Goal: Task Accomplishment & Management: Complete application form

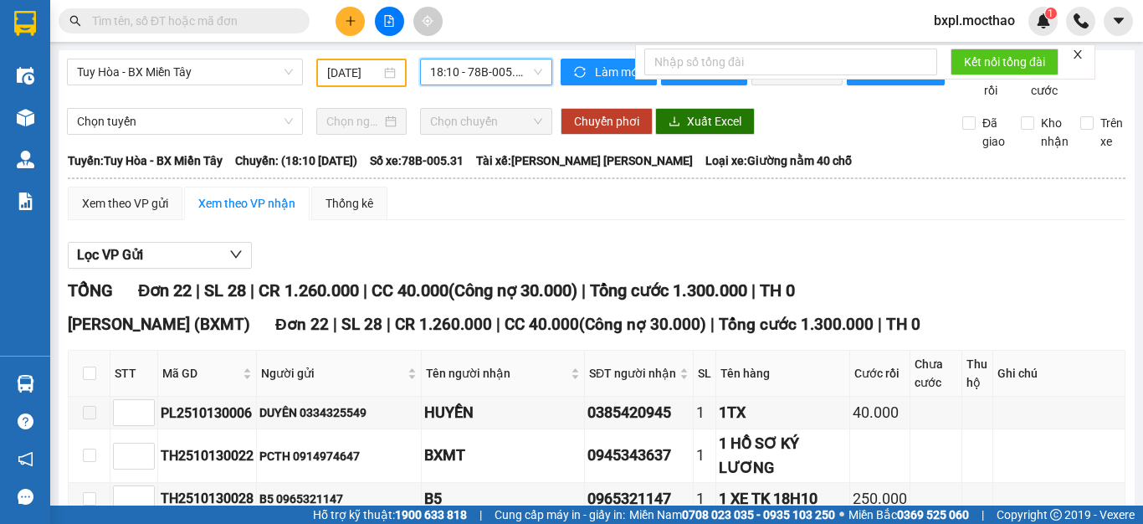
scroll to position [167, 0]
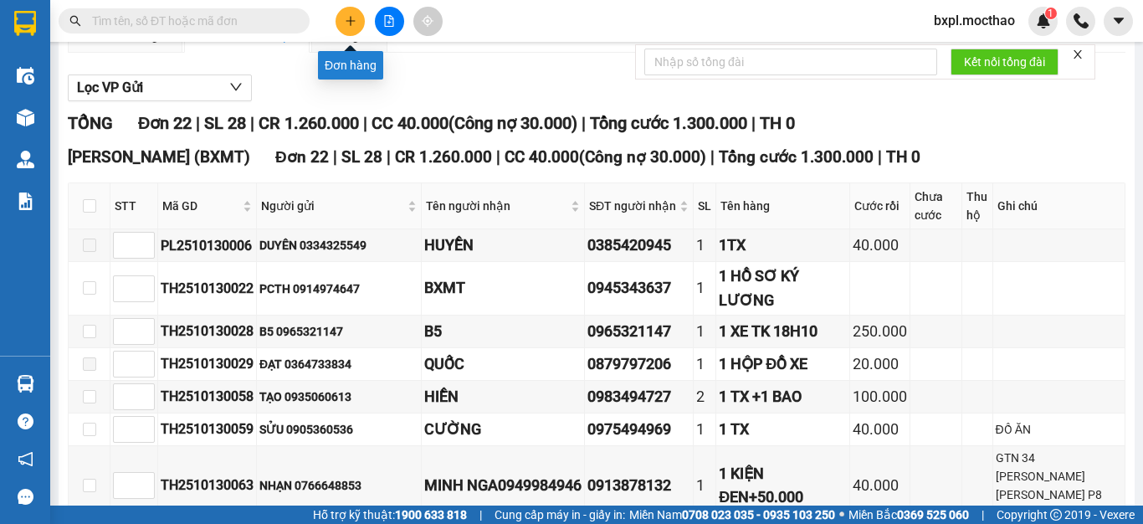
click at [345, 20] on icon "plus" at bounding box center [351, 21] width 12 height 12
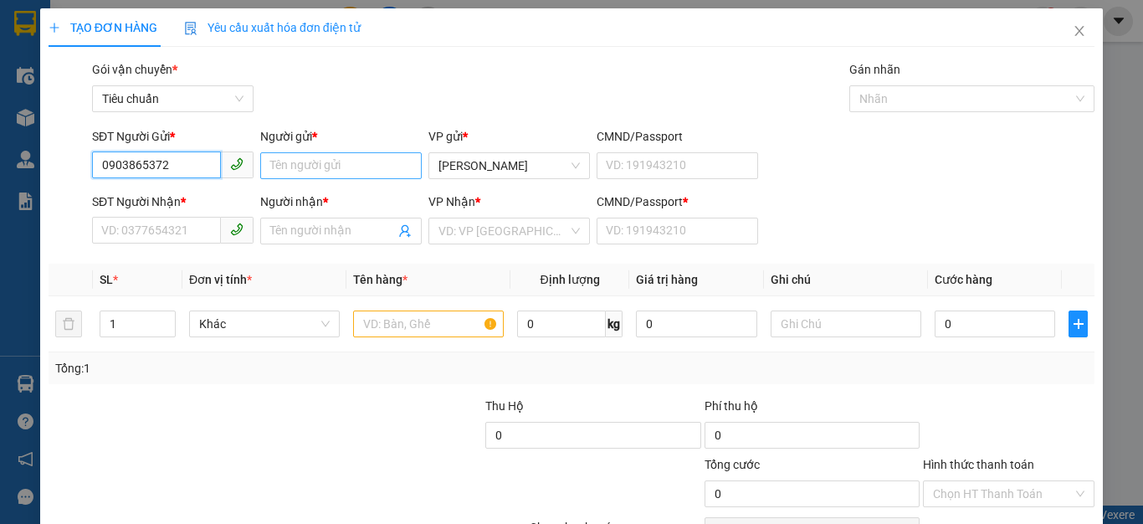
type input "0903865372"
click at [294, 166] on input "Người gửi *" at bounding box center [340, 165] width 161 height 27
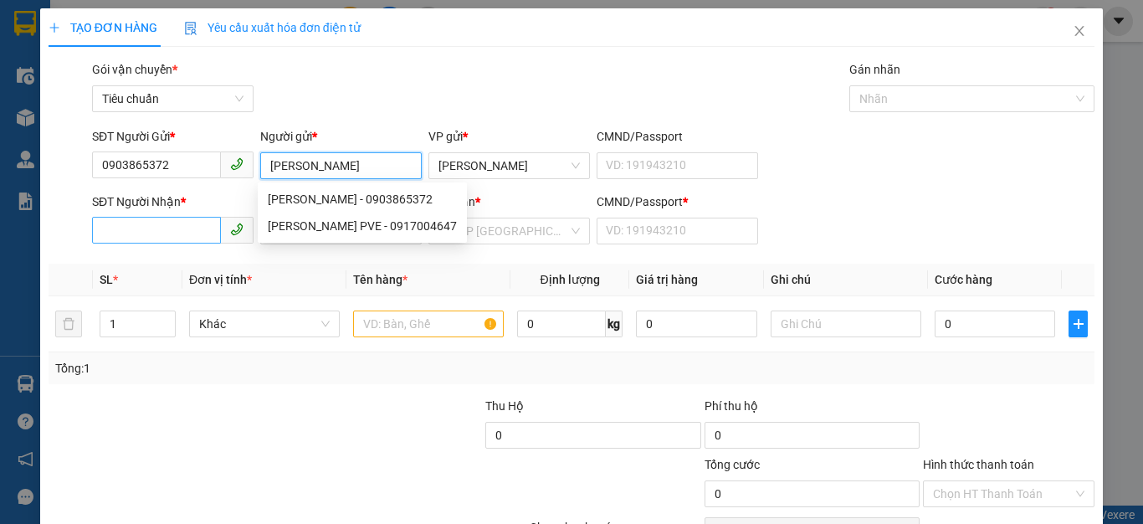
type input "[PERSON_NAME]"
click at [150, 234] on input "SĐT Người Nhận *" at bounding box center [156, 230] width 129 height 27
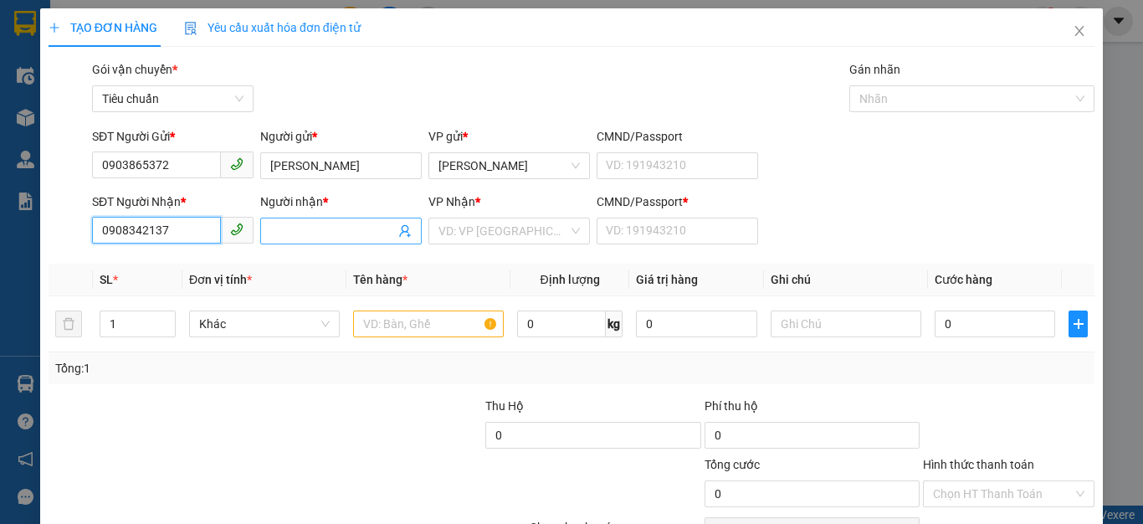
type input "0908342137"
click at [299, 233] on input "Người nhận *" at bounding box center [332, 231] width 125 height 18
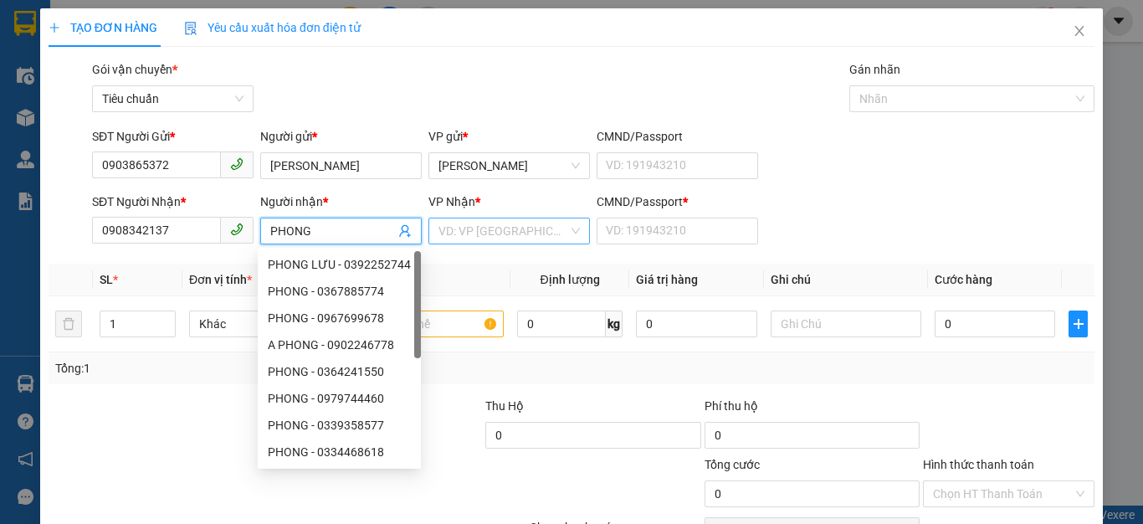
type input "PHONG"
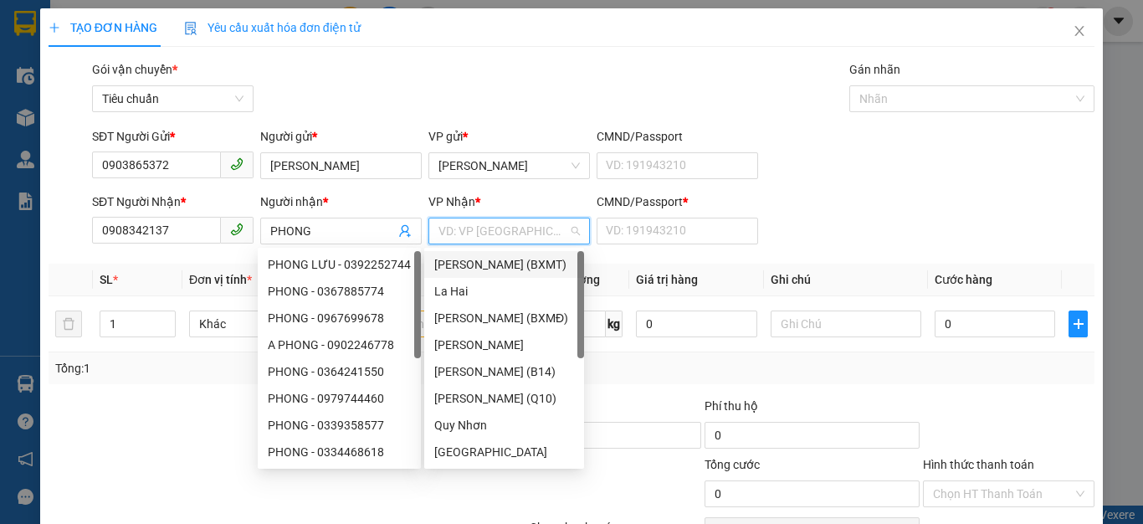
click at [476, 235] on input "search" at bounding box center [503, 230] width 130 height 25
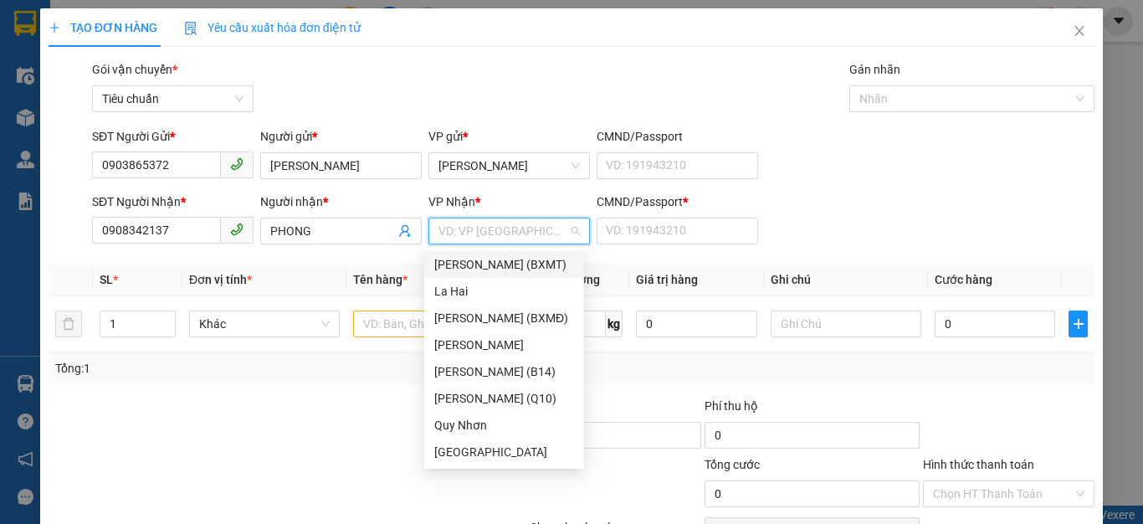
click at [484, 261] on div "[PERSON_NAME] (BXMT)" at bounding box center [504, 264] width 140 height 18
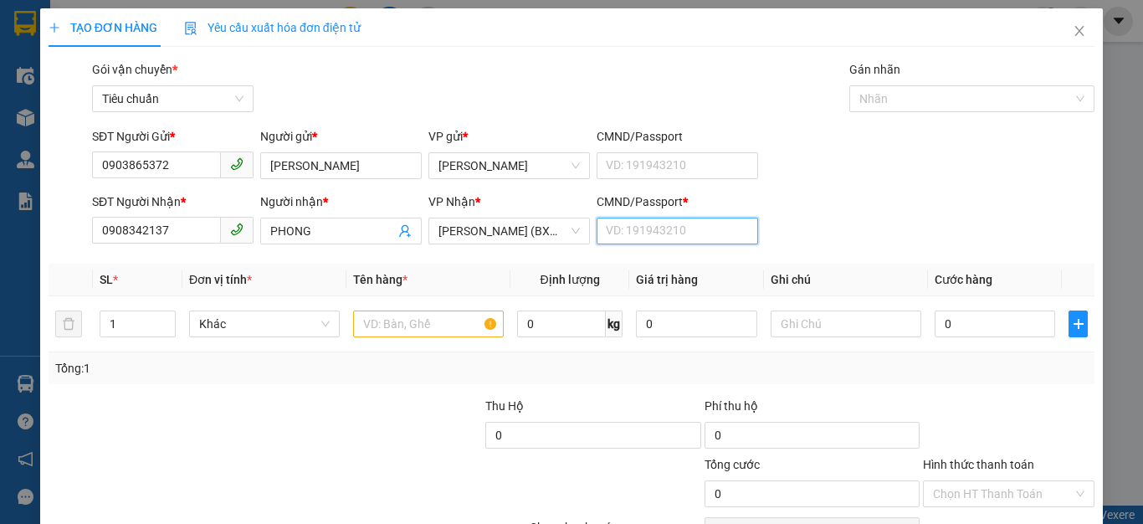
click at [621, 235] on input "CMND/Passport *" at bounding box center [676, 230] width 161 height 27
type input "1"
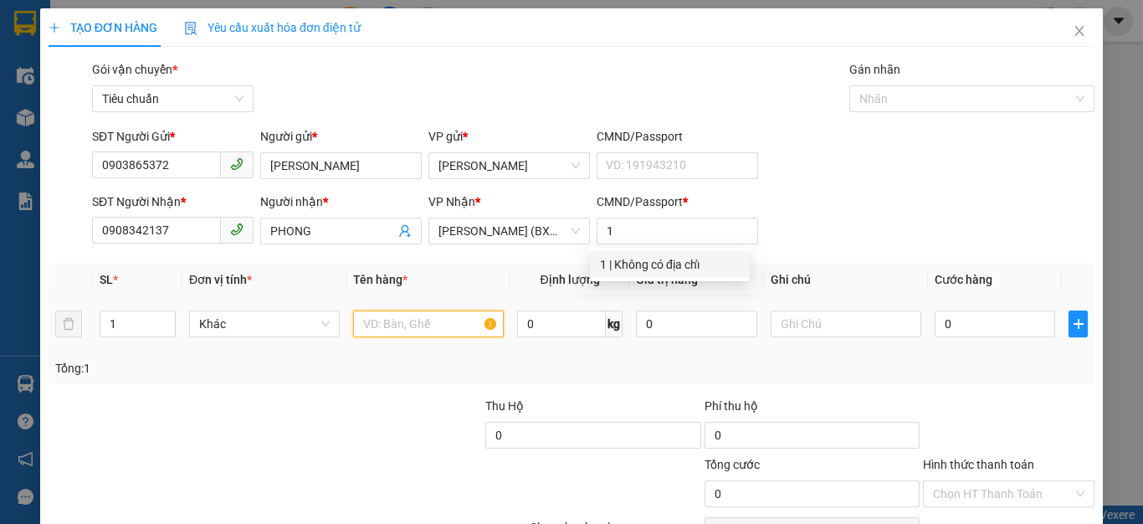
click at [396, 321] on input "text" at bounding box center [428, 323] width 151 height 27
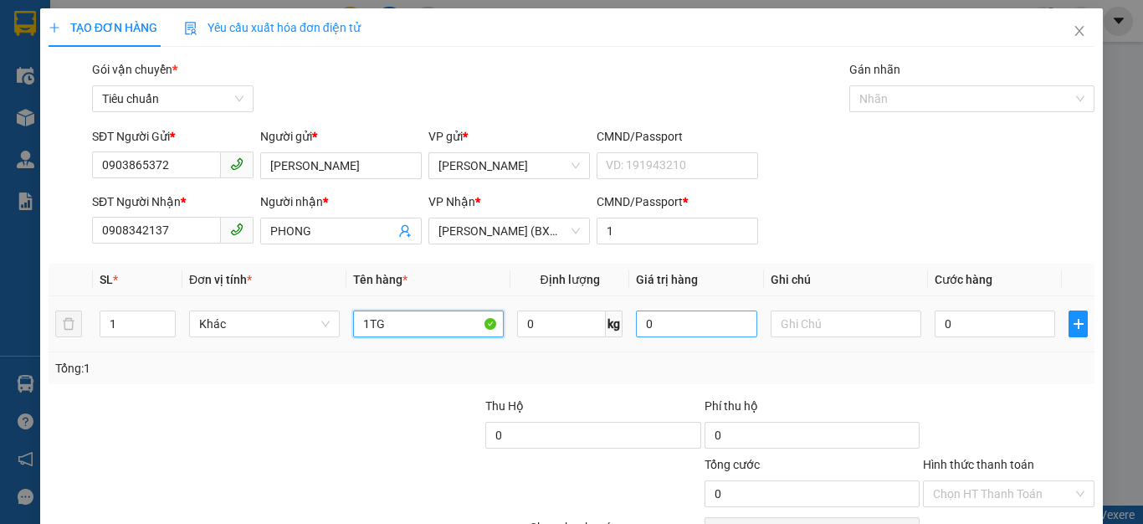
type input "1TG"
click at [672, 328] on input "0" at bounding box center [696, 323] width 120 height 27
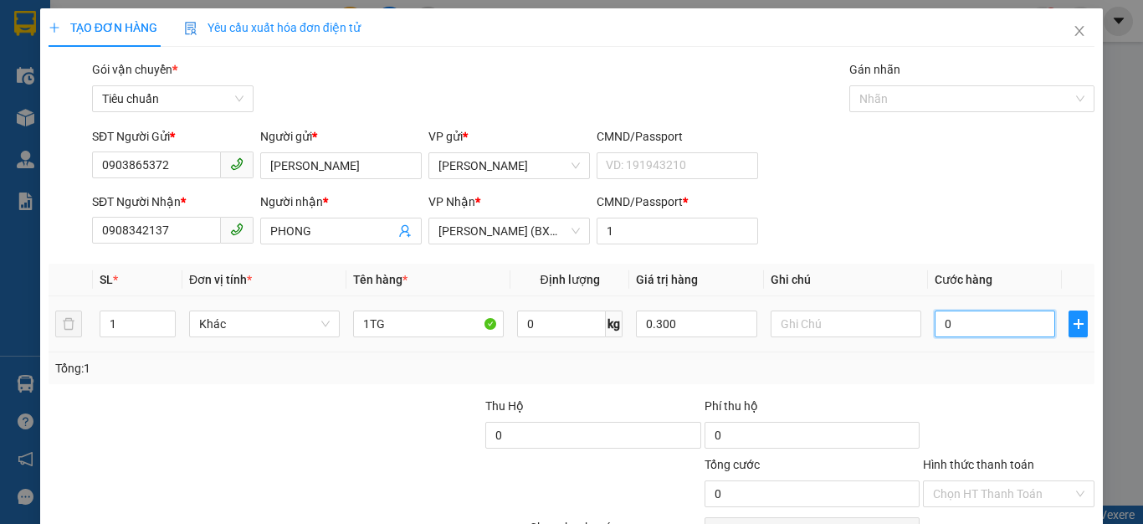
type input "300.000"
click at [943, 322] on input "0" at bounding box center [994, 323] width 120 height 27
type input "3"
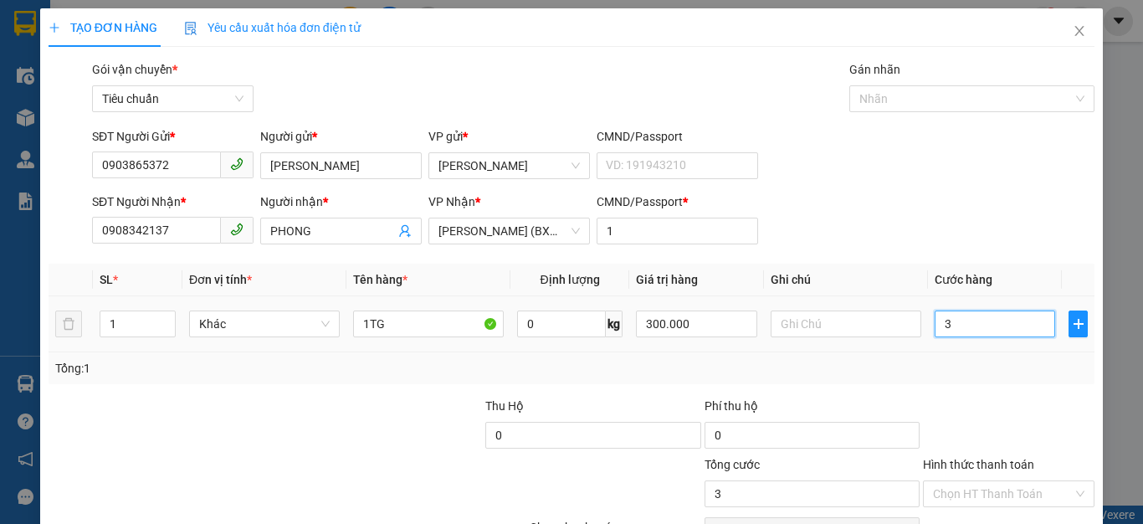
type input "30"
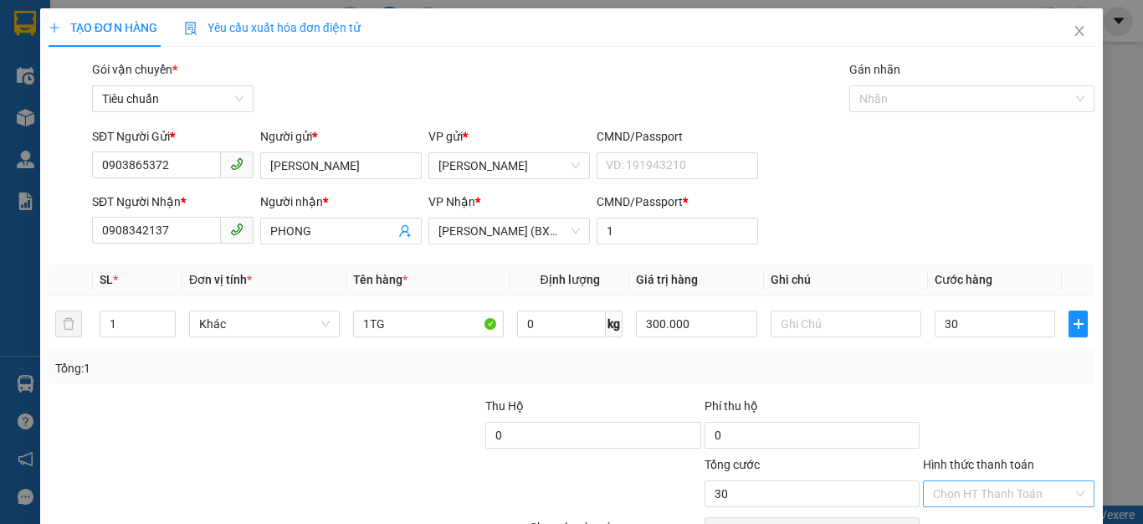
click at [989, 483] on input "Hình thức thanh toán" at bounding box center [1003, 493] width 140 height 25
type input "30.000"
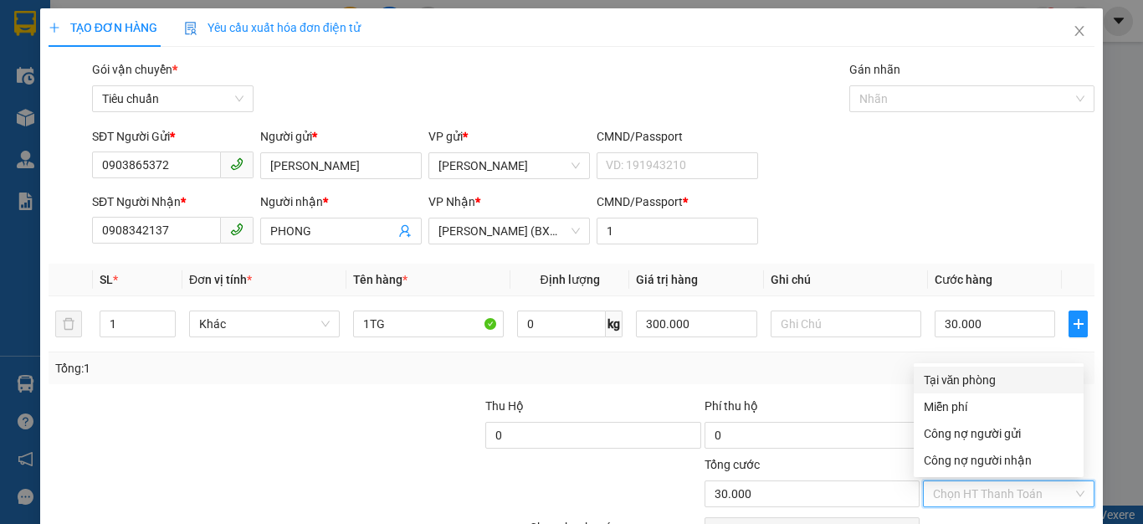
click at [980, 371] on div "Tại văn phòng" at bounding box center [998, 380] width 150 height 18
type input "0"
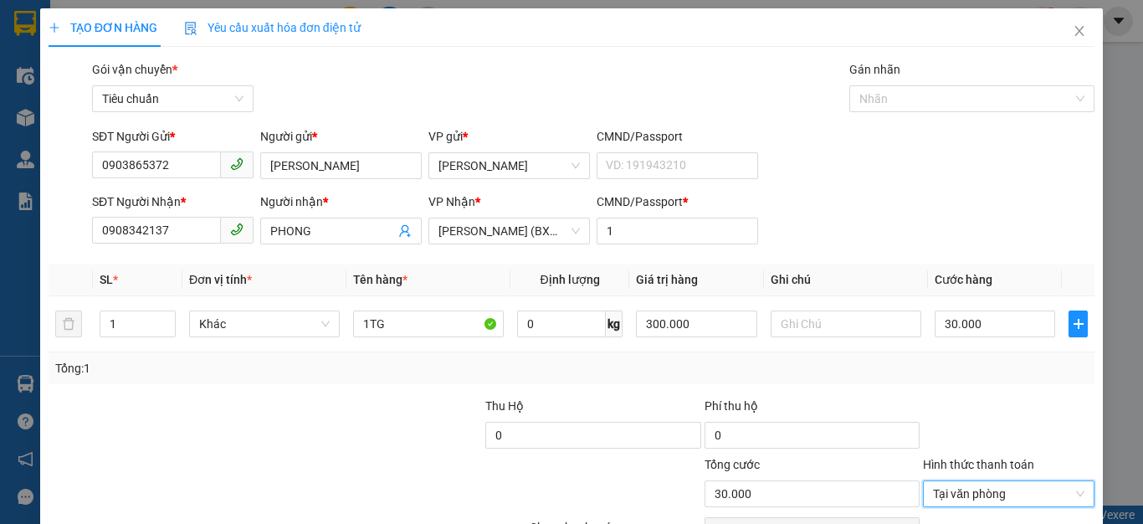
scroll to position [95, 0]
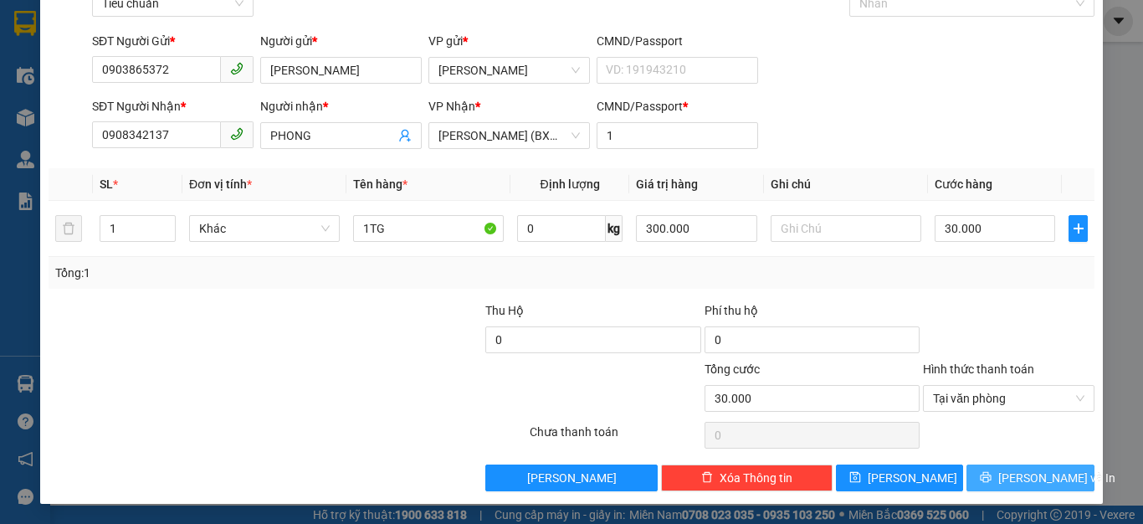
click at [1000, 482] on button "[PERSON_NAME] và In" at bounding box center [1030, 477] width 128 height 27
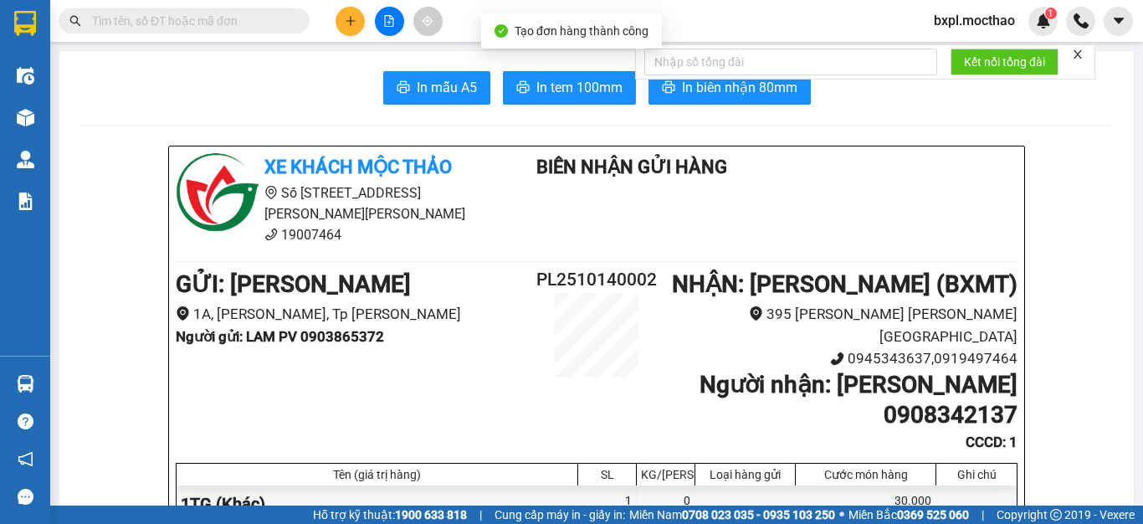
click at [557, 82] on span "In tem 100mm" at bounding box center [579, 87] width 86 height 21
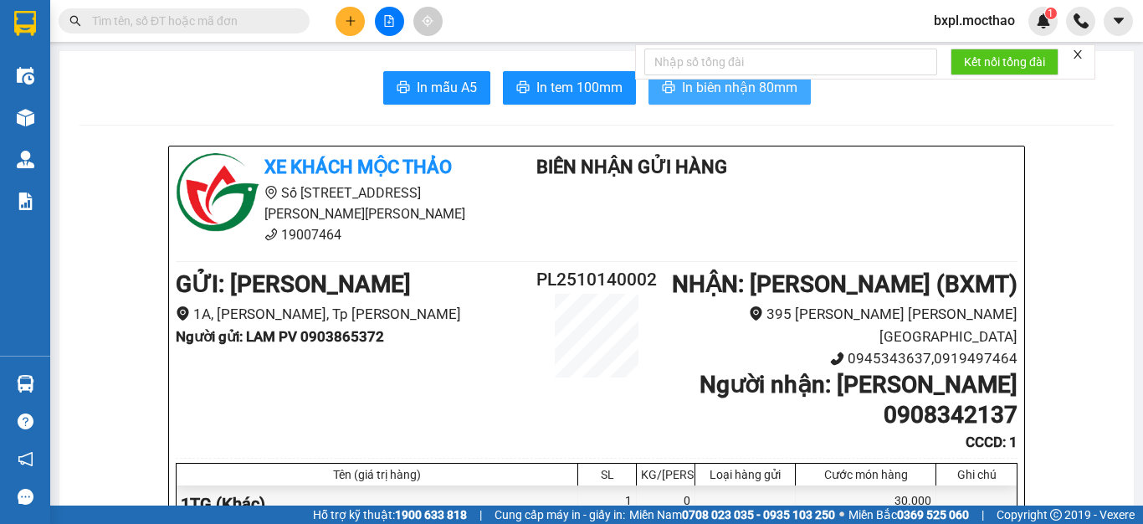
click at [720, 88] on span "In biên nhận 80mm" at bounding box center [739, 87] width 115 height 21
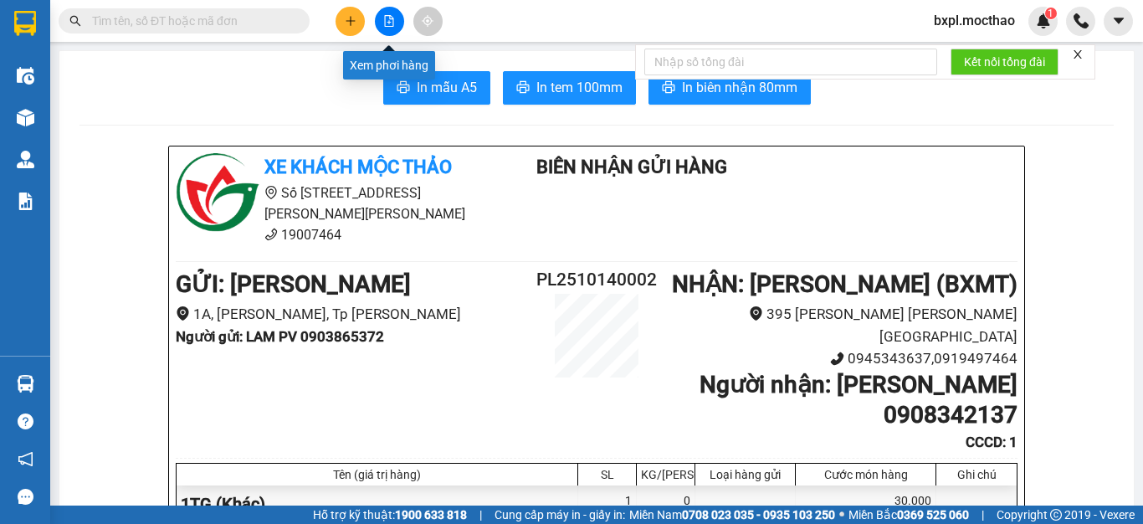
click at [386, 27] on button at bounding box center [389, 21] width 29 height 29
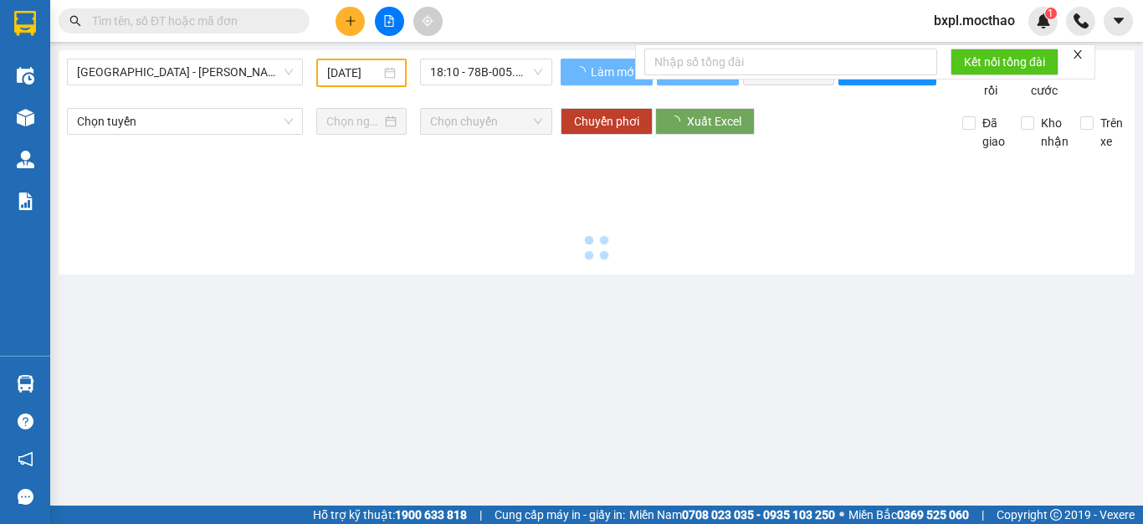
type input "[DATE]"
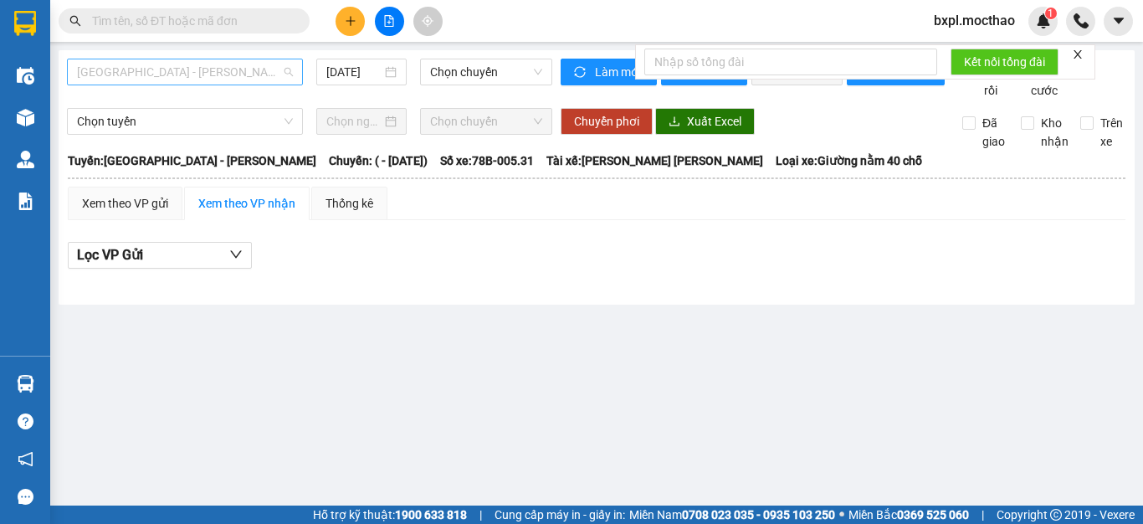
click at [212, 77] on span "[GEOGRAPHIC_DATA] - [PERSON_NAME]" at bounding box center [185, 71] width 216 height 25
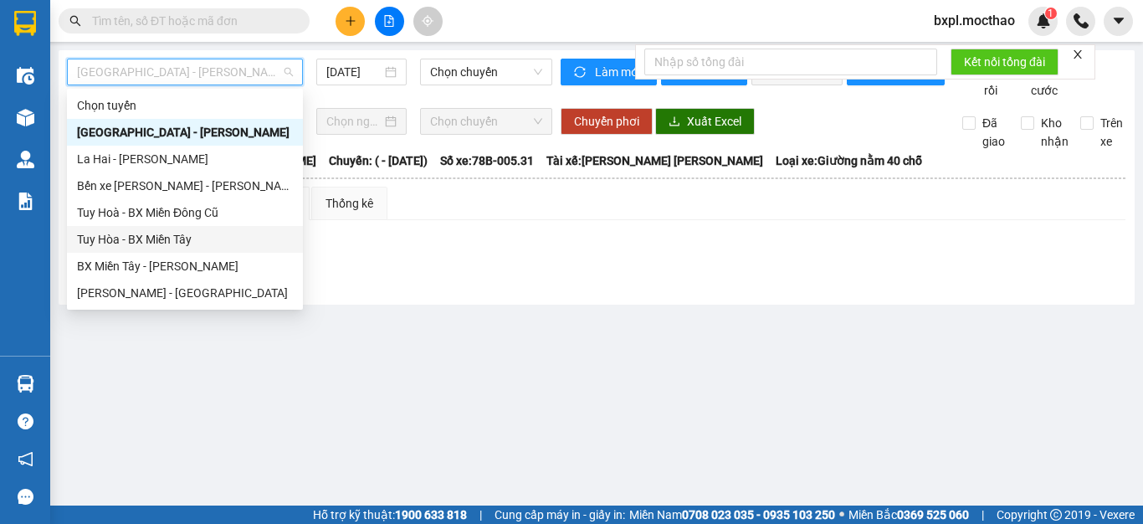
click at [156, 238] on div "Tuy Hòa - BX Miền Tây" at bounding box center [185, 239] width 216 height 18
type input "[DATE]"
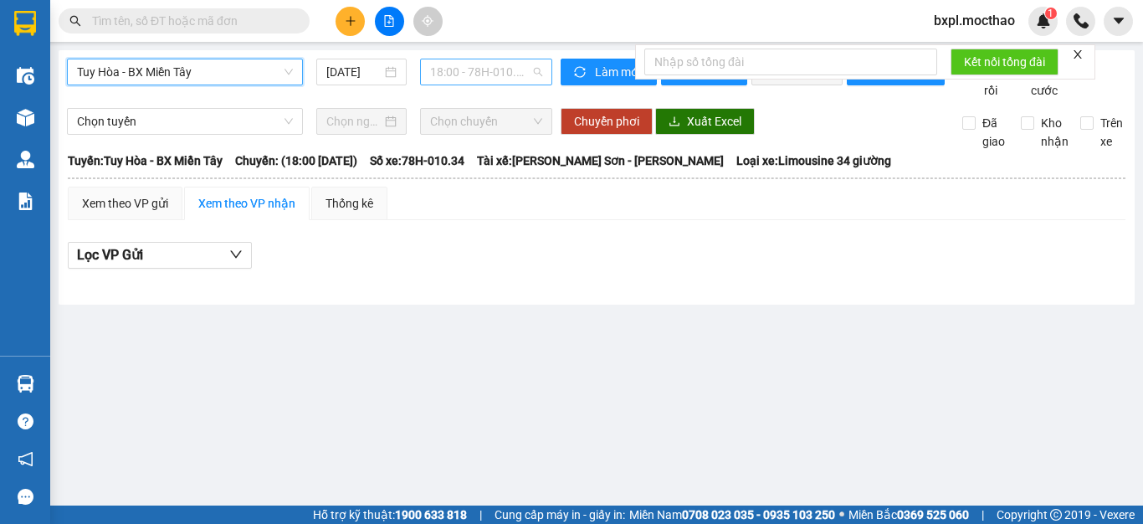
click at [493, 79] on span "18:00 - 78H-010.34" at bounding box center [486, 71] width 112 height 25
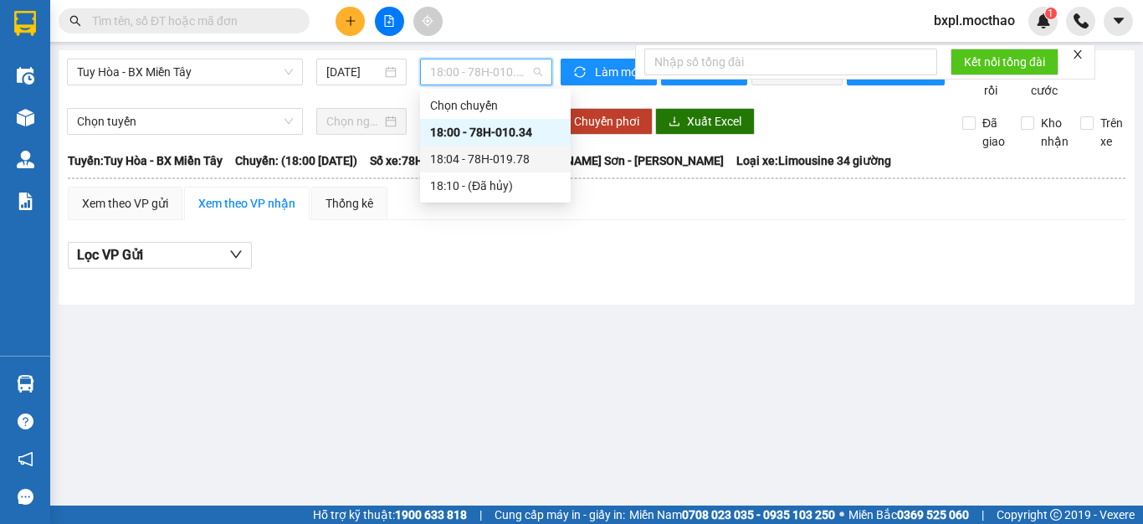
click at [498, 158] on div "18:04 - 78H-019.78" at bounding box center [495, 159] width 130 height 18
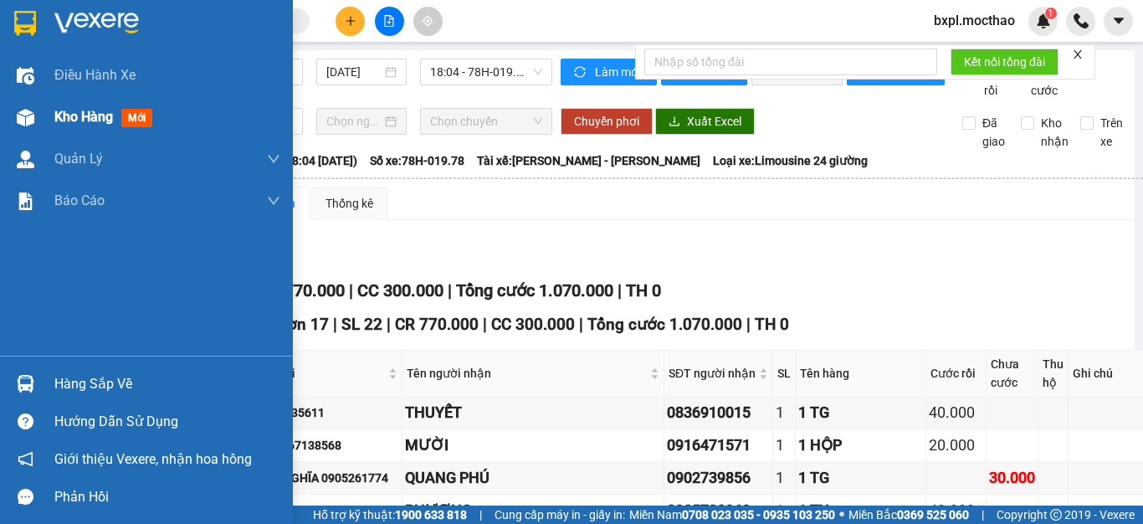
click at [23, 122] on img at bounding box center [26, 118] width 18 height 18
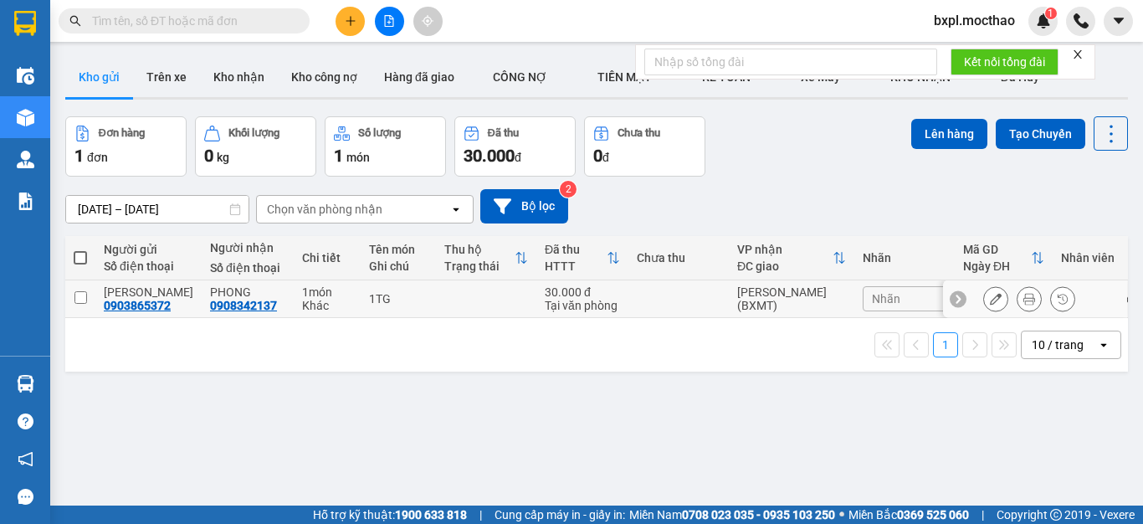
click at [80, 298] on input "checkbox" at bounding box center [80, 297] width 13 height 13
checkbox input "true"
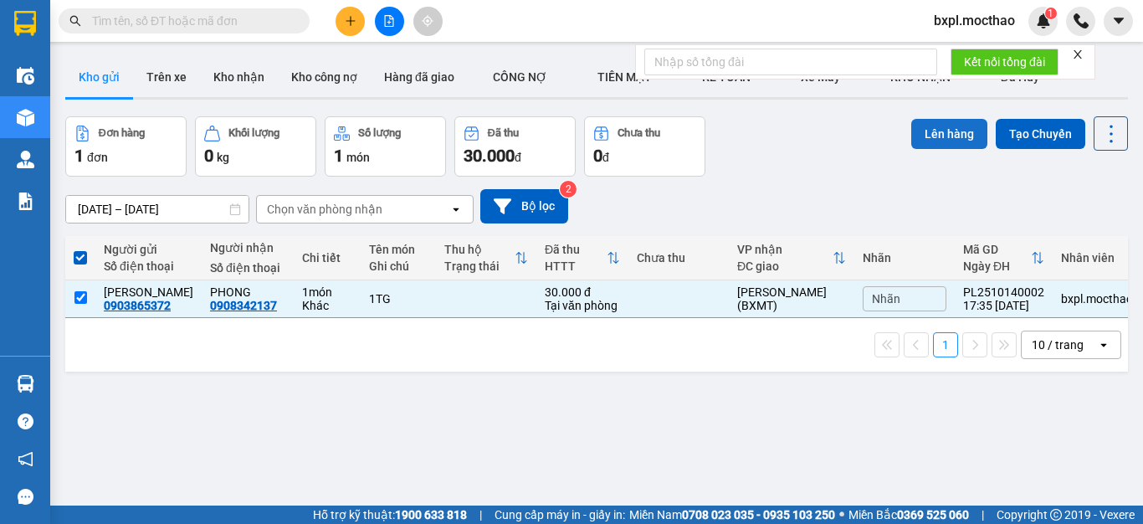
click at [940, 135] on button "Lên hàng" at bounding box center [949, 134] width 76 height 30
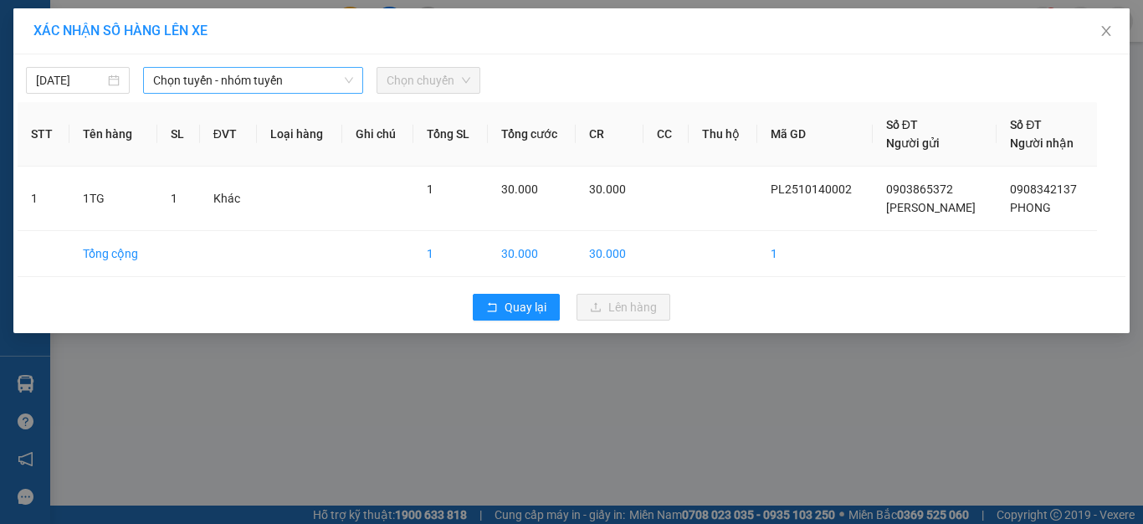
click at [284, 81] on span "Chọn tuyến - nhóm tuyến" at bounding box center [253, 80] width 200 height 25
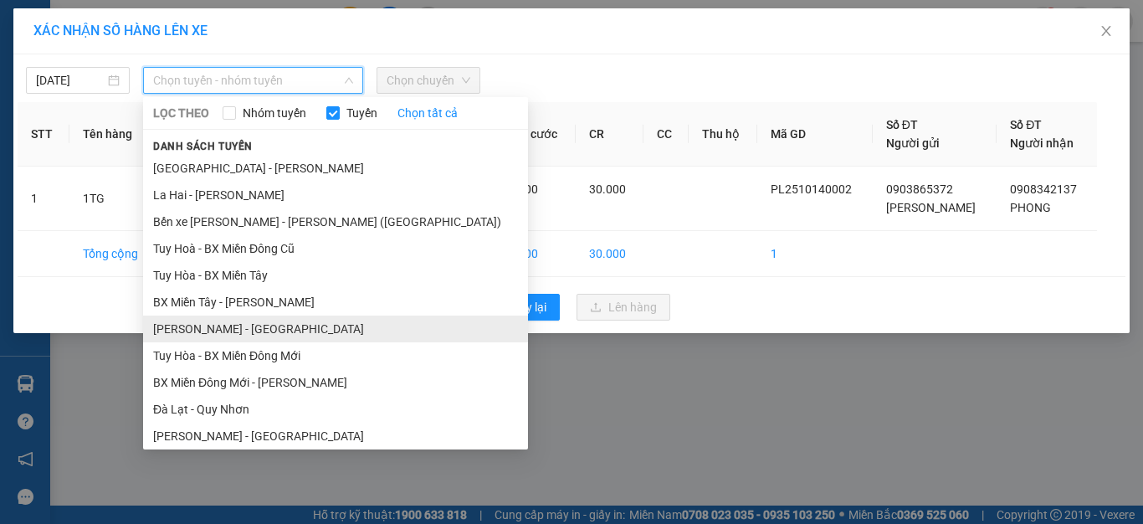
scroll to position [274, 0]
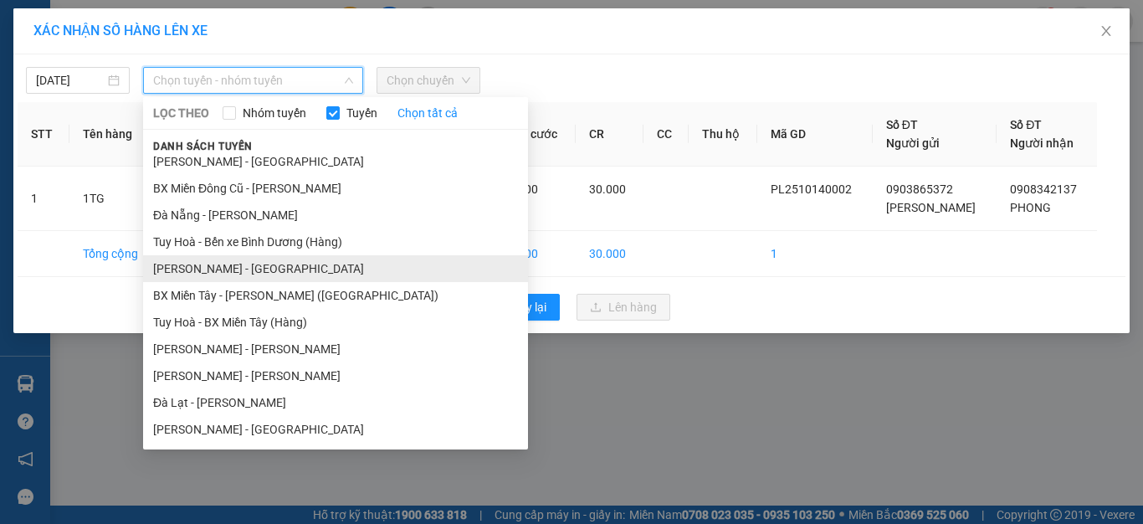
click at [188, 268] on li "[PERSON_NAME] - [GEOGRAPHIC_DATA]" at bounding box center [335, 268] width 385 height 27
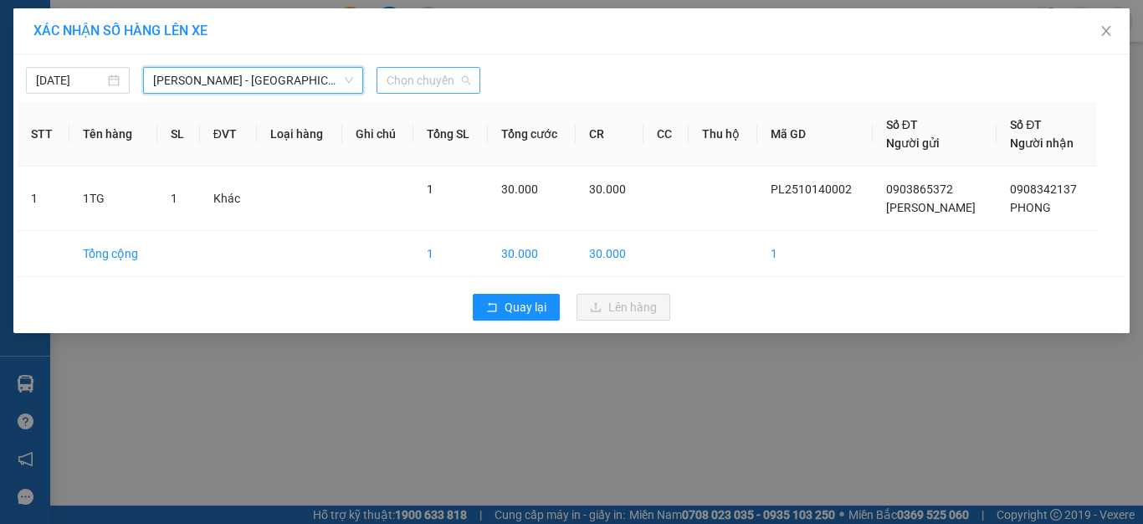
click at [437, 81] on span "Chọn chuyến" at bounding box center [428, 80] width 84 height 25
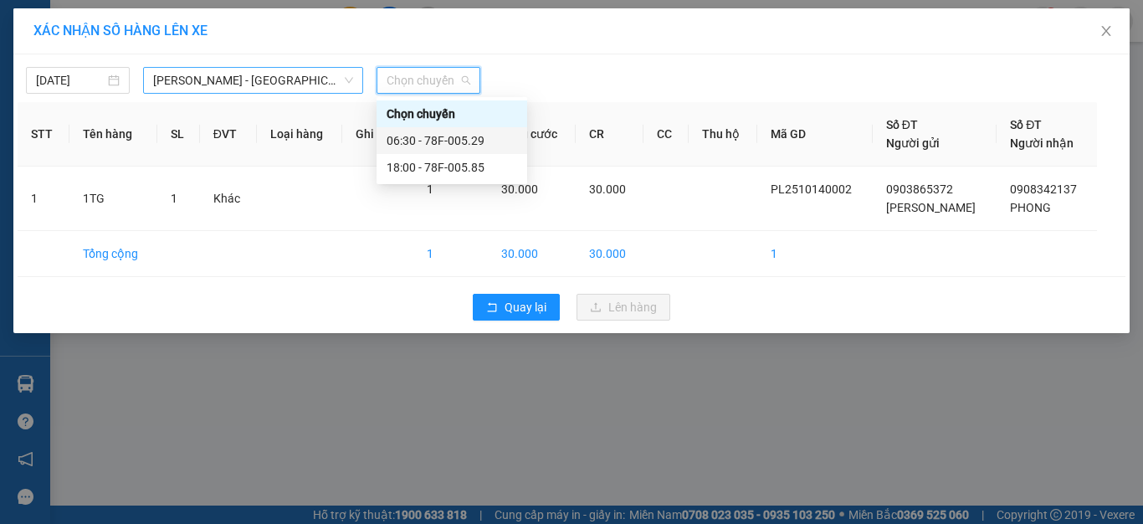
click at [289, 83] on span "[PERSON_NAME] - [GEOGRAPHIC_DATA]" at bounding box center [253, 80] width 200 height 25
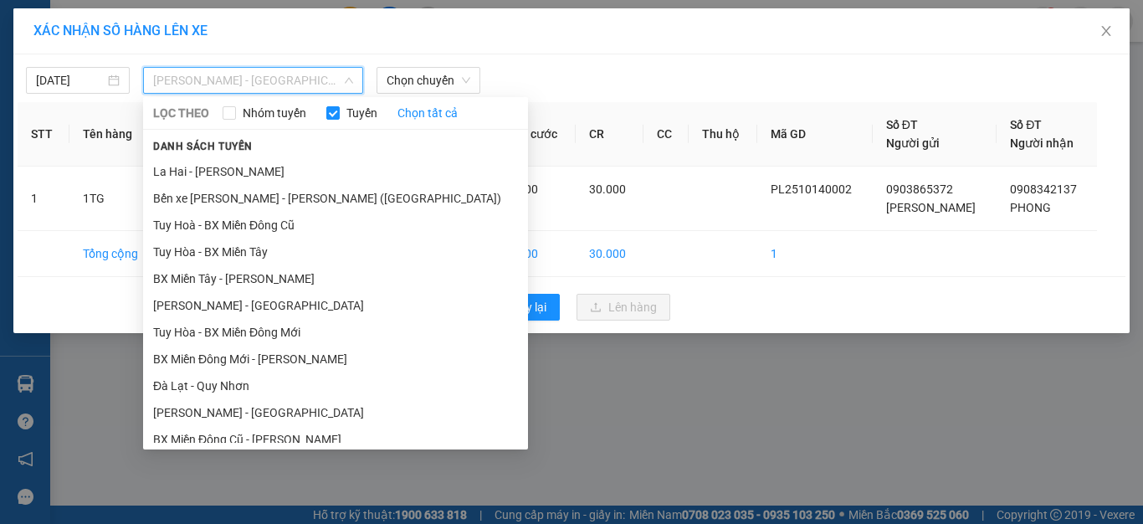
scroll to position [0, 0]
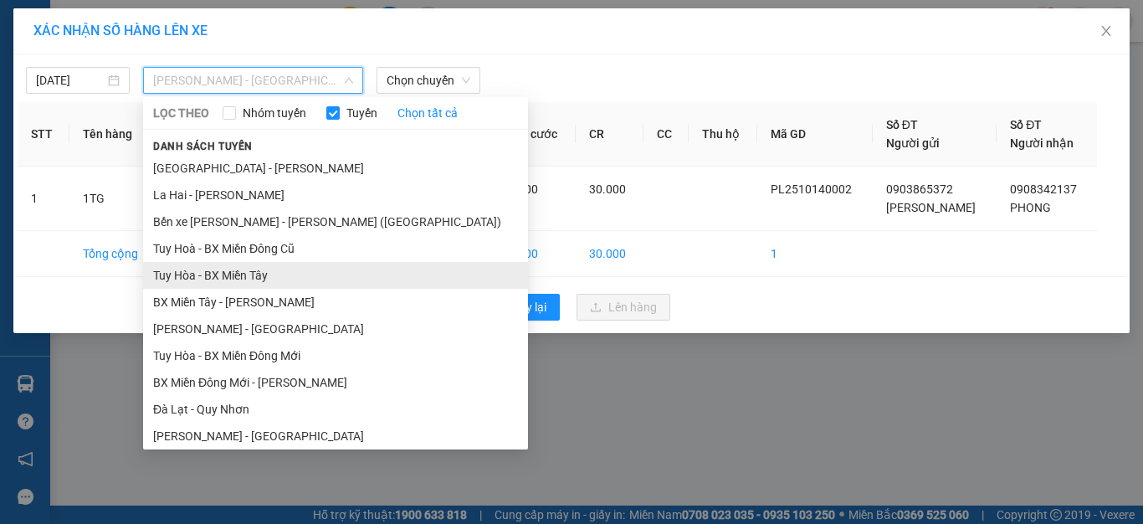
click at [241, 272] on li "Tuy Hòa - BX Miền Tây" at bounding box center [335, 275] width 385 height 27
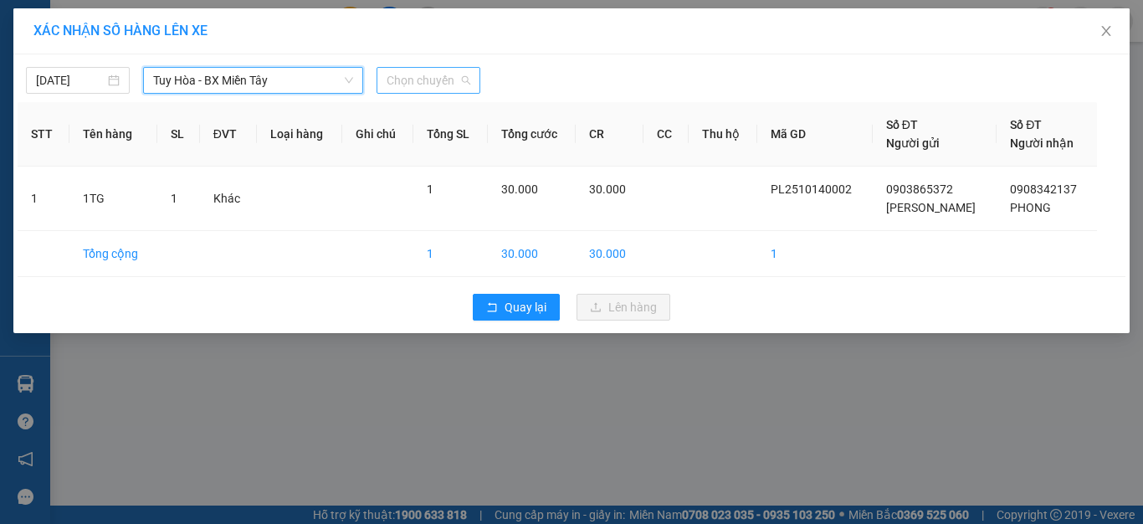
click at [430, 79] on span "Chọn chuyến" at bounding box center [428, 80] width 84 height 25
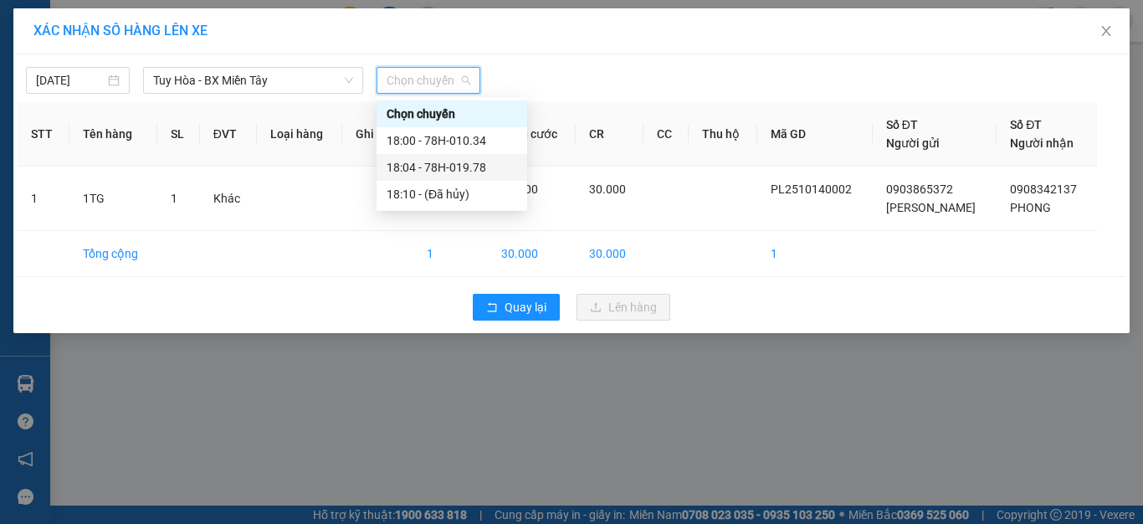
click at [451, 167] on div "18:04 - 78H-019.78" at bounding box center [451, 167] width 130 height 18
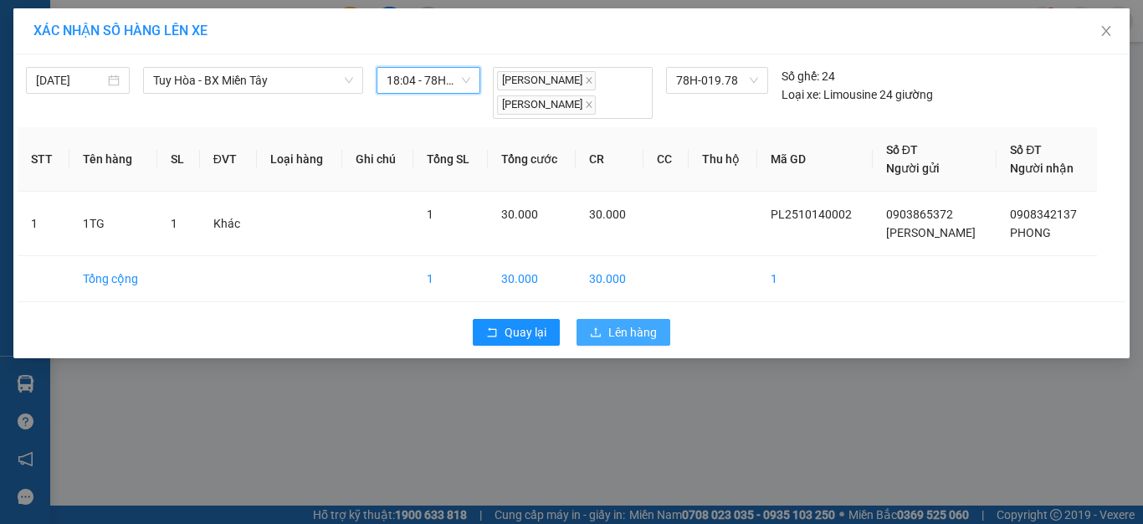
click at [630, 334] on span "Lên hàng" at bounding box center [632, 332] width 49 height 18
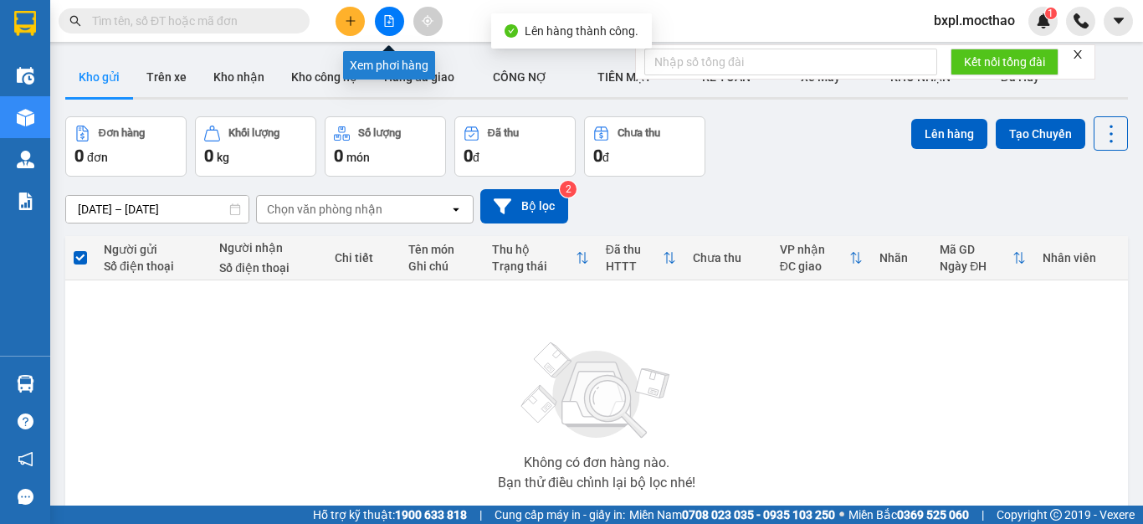
click at [387, 28] on button at bounding box center [389, 21] width 29 height 29
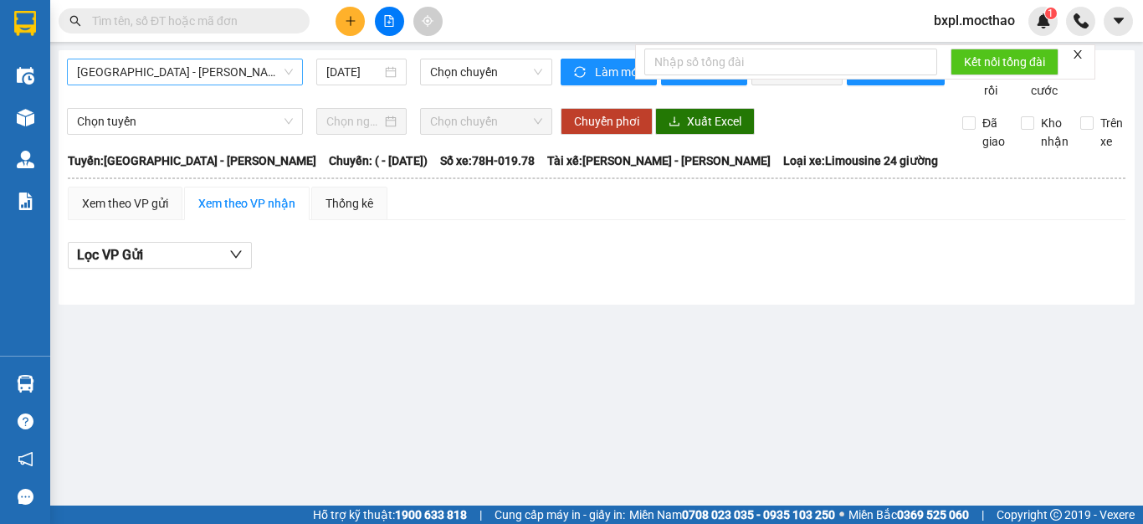
click at [197, 69] on span "[GEOGRAPHIC_DATA] - [PERSON_NAME]" at bounding box center [185, 71] width 216 height 25
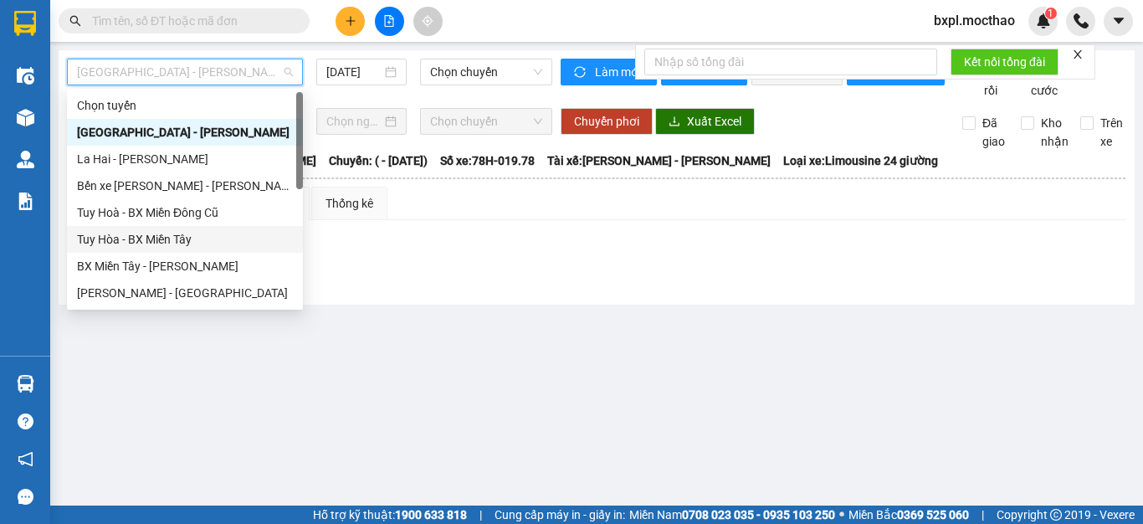
click at [142, 233] on div "Tuy Hòa - BX Miền Tây" at bounding box center [185, 239] width 216 height 18
type input "[DATE]"
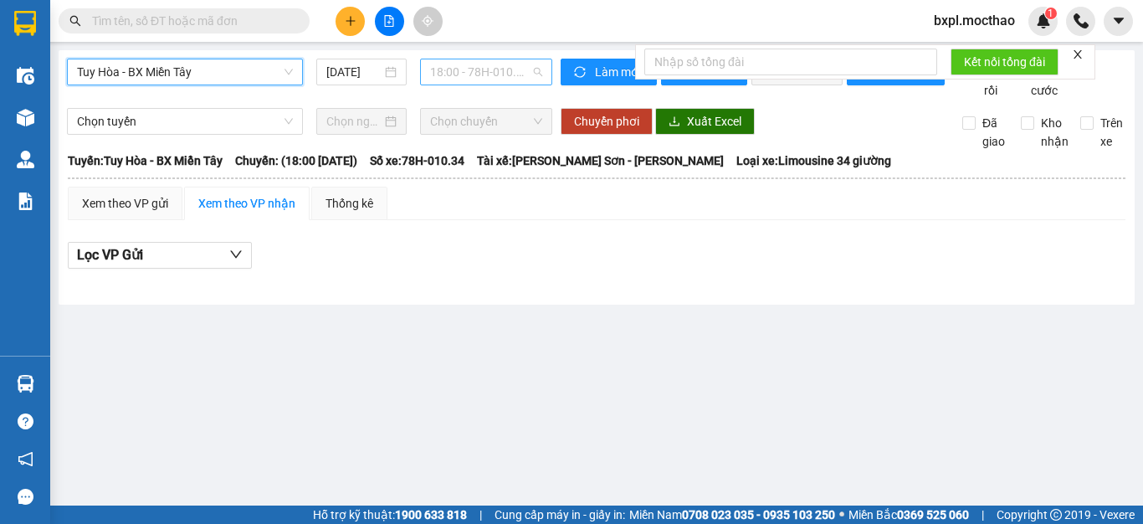
click at [482, 77] on span "18:00 - 78H-010.34" at bounding box center [486, 71] width 112 height 25
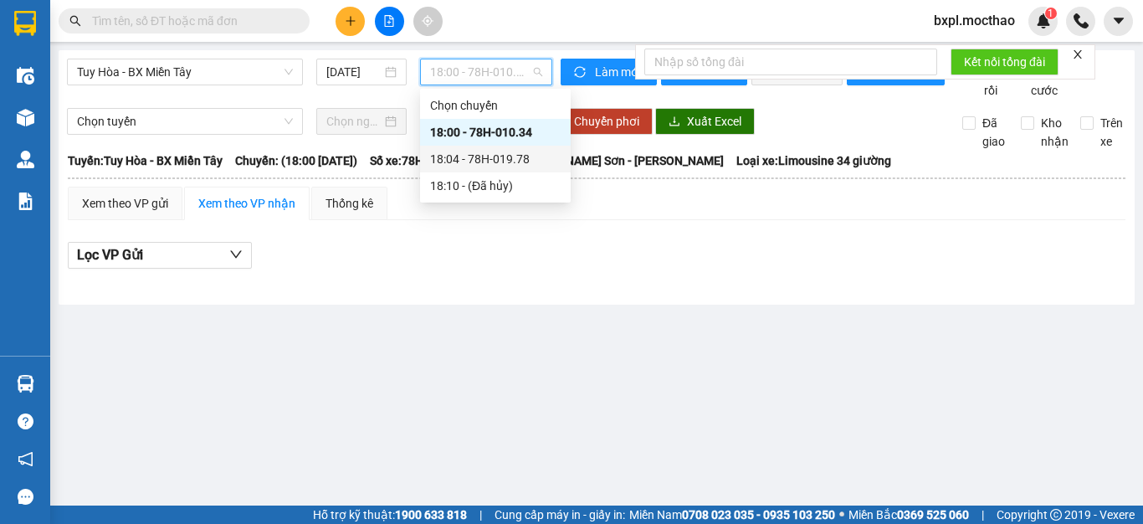
click at [470, 154] on div "18:04 - 78H-019.78" at bounding box center [495, 159] width 130 height 18
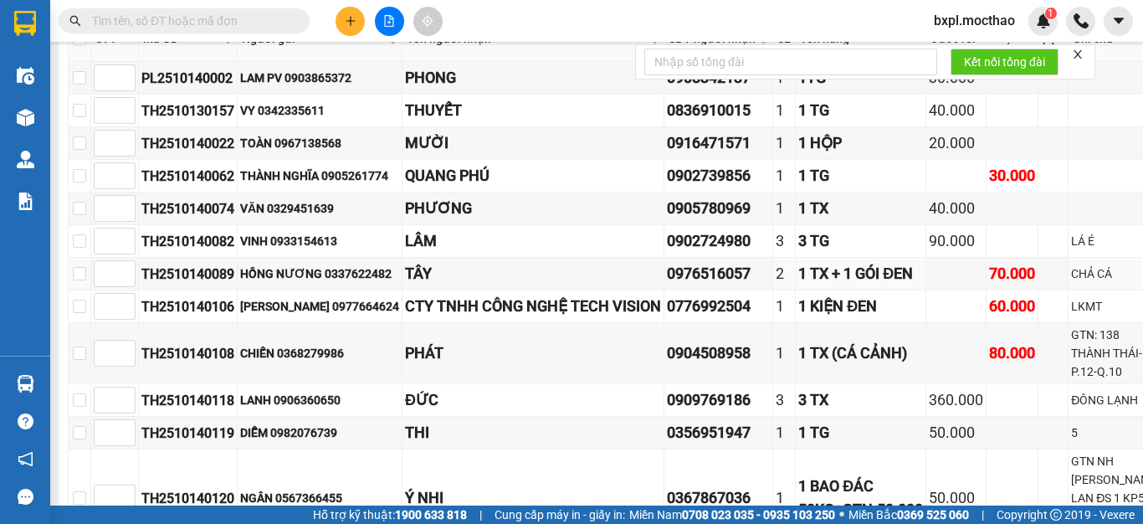
scroll to position [167, 0]
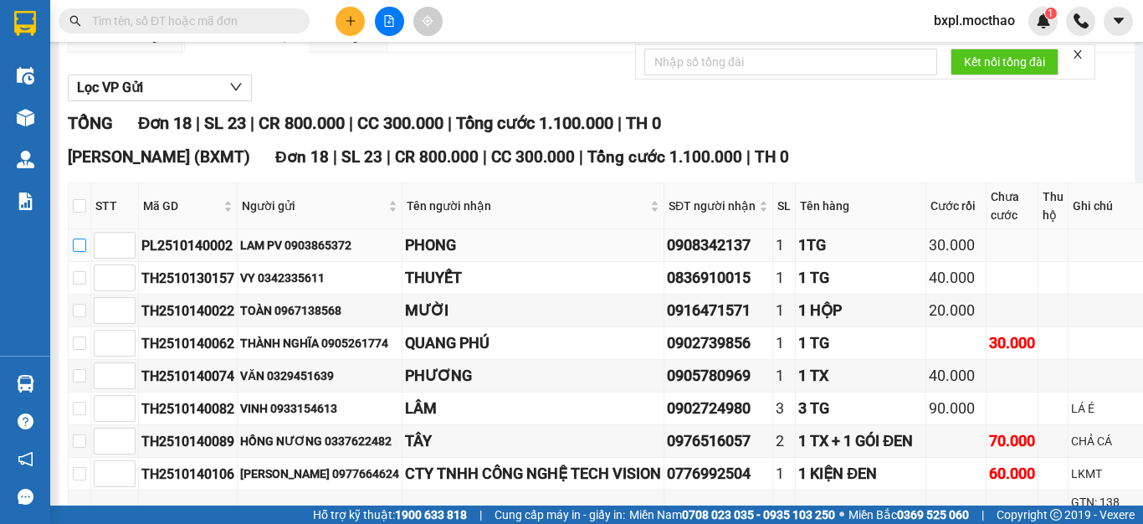
click at [78, 252] on input "checkbox" at bounding box center [79, 244] width 13 height 13
checkbox input "true"
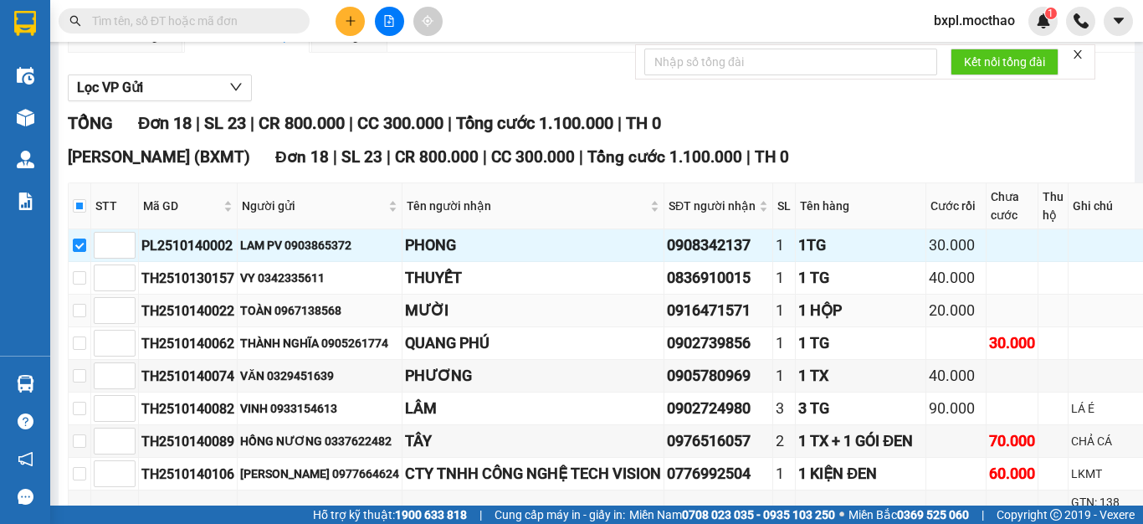
scroll to position [0, 0]
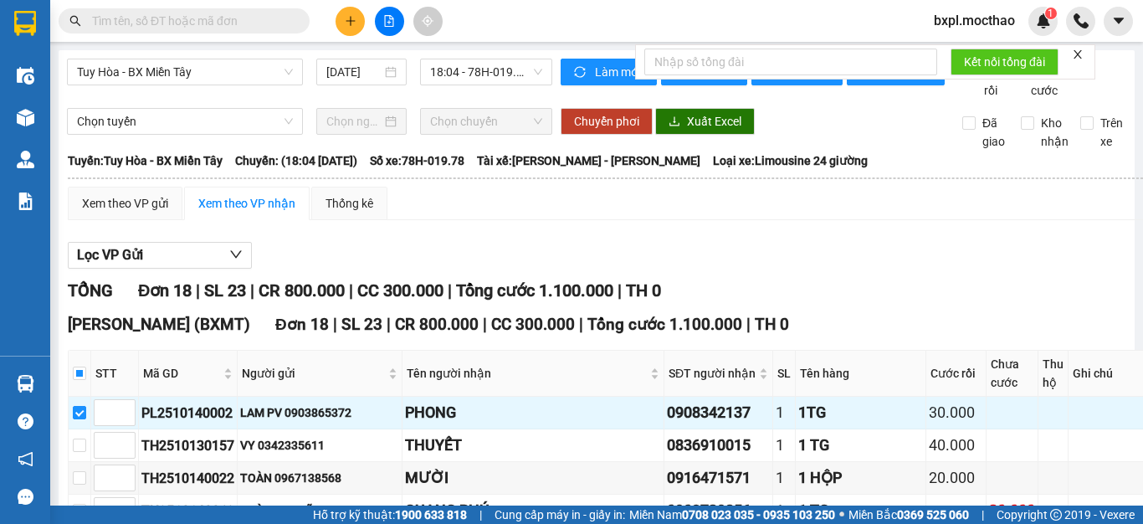
click at [1073, 50] on icon "close" at bounding box center [1077, 55] width 12 height 12
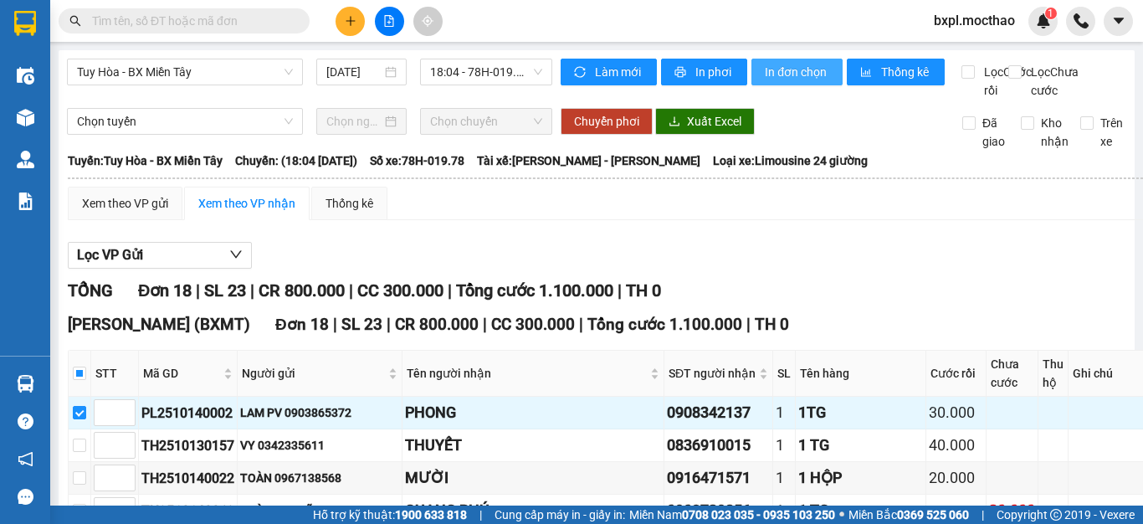
click at [787, 69] on span "In đơn chọn" at bounding box center [796, 72] width 64 height 18
click at [775, 76] on span "In đơn chọn" at bounding box center [796, 72] width 64 height 18
click at [233, 69] on span "Tuy Hòa - BX Miền Tây" at bounding box center [185, 71] width 216 height 25
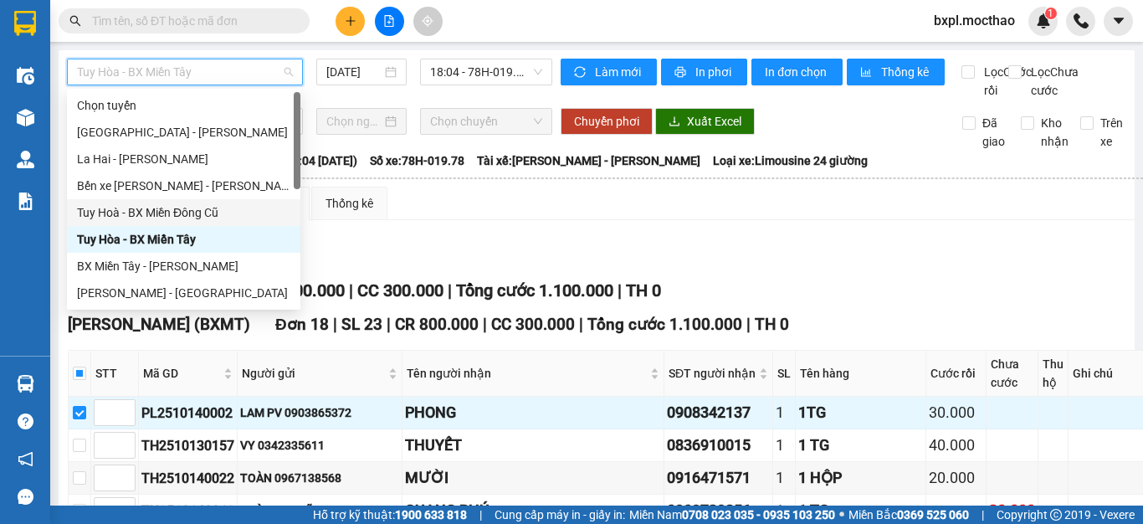
click at [171, 212] on div "Tuy Hoà - BX Miền Đông Cũ" at bounding box center [183, 212] width 213 height 18
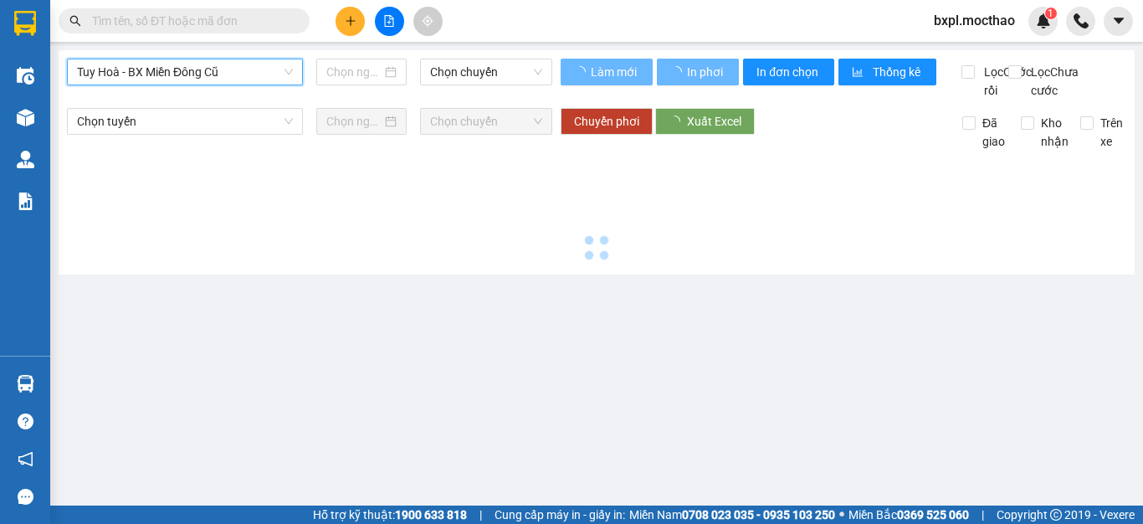
type input "[DATE]"
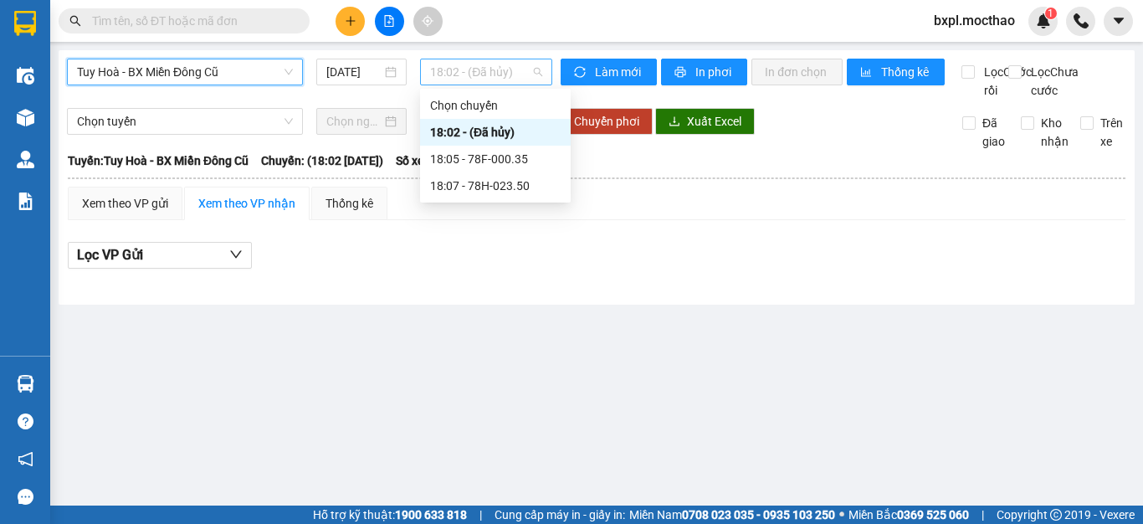
click at [456, 66] on span "18:02 - (Đã hủy)" at bounding box center [486, 71] width 112 height 25
click at [478, 155] on div "18:05 - 78F-000.35" at bounding box center [495, 159] width 130 height 18
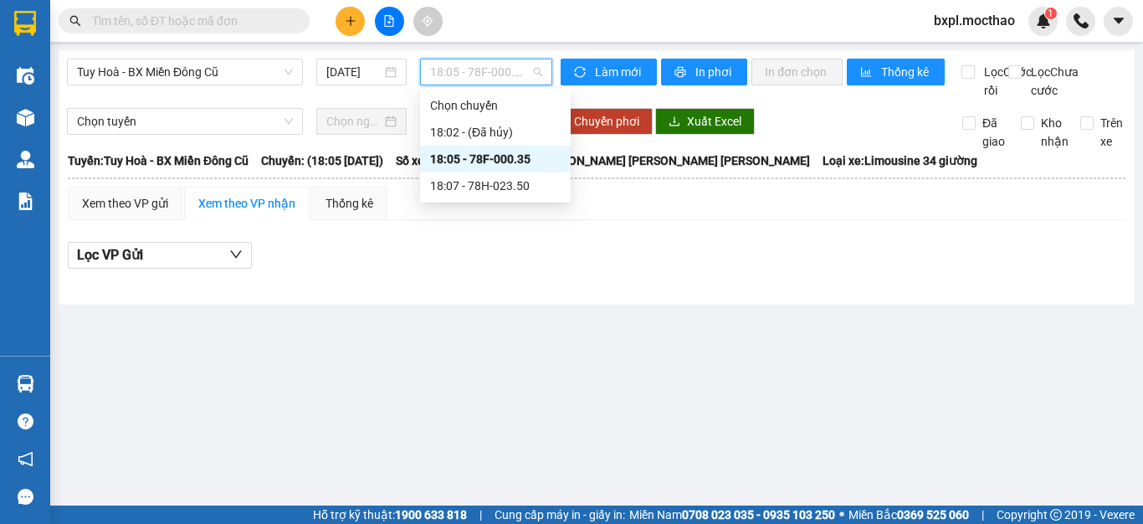
click at [488, 68] on span "18:05 - 78F-000.35" at bounding box center [486, 71] width 112 height 25
click at [483, 181] on div "18:07 - 78H-023.50" at bounding box center [495, 185] width 130 height 18
